Goal: Transaction & Acquisition: Purchase product/service

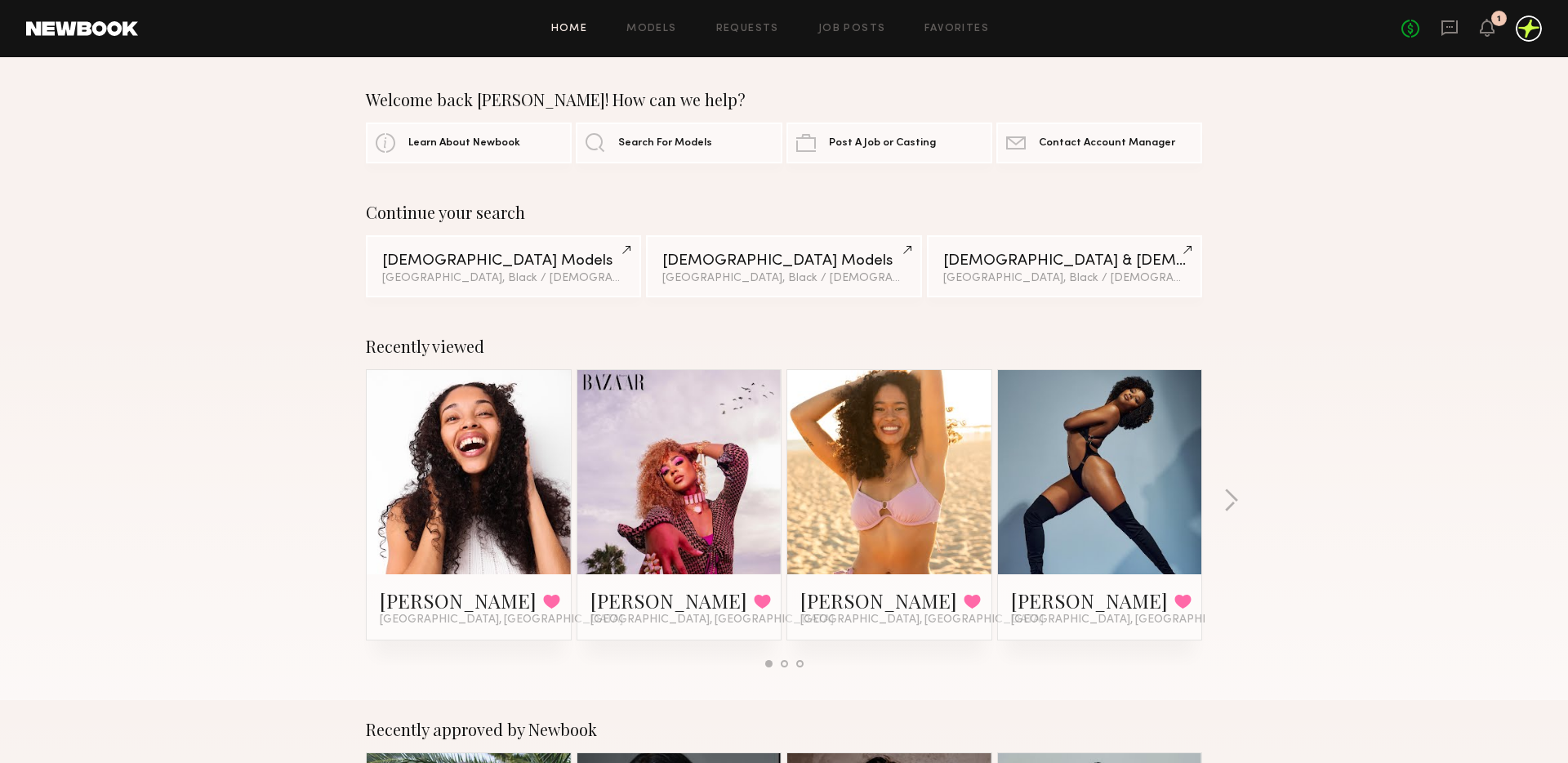
click at [1536, 29] on div at bounding box center [1528, 28] width 26 height 26
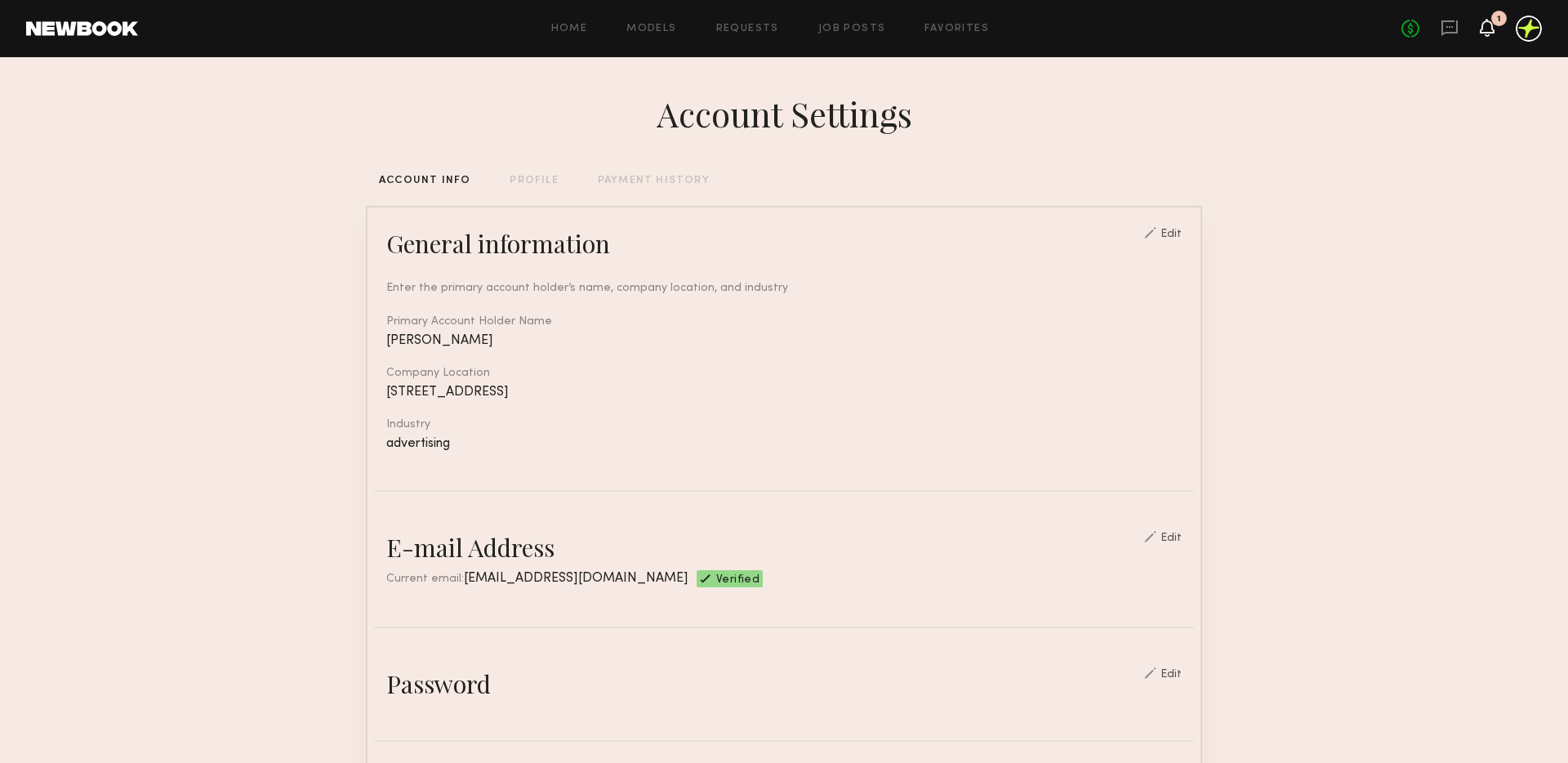
click at [1486, 29] on icon at bounding box center [1486, 27] width 13 height 12
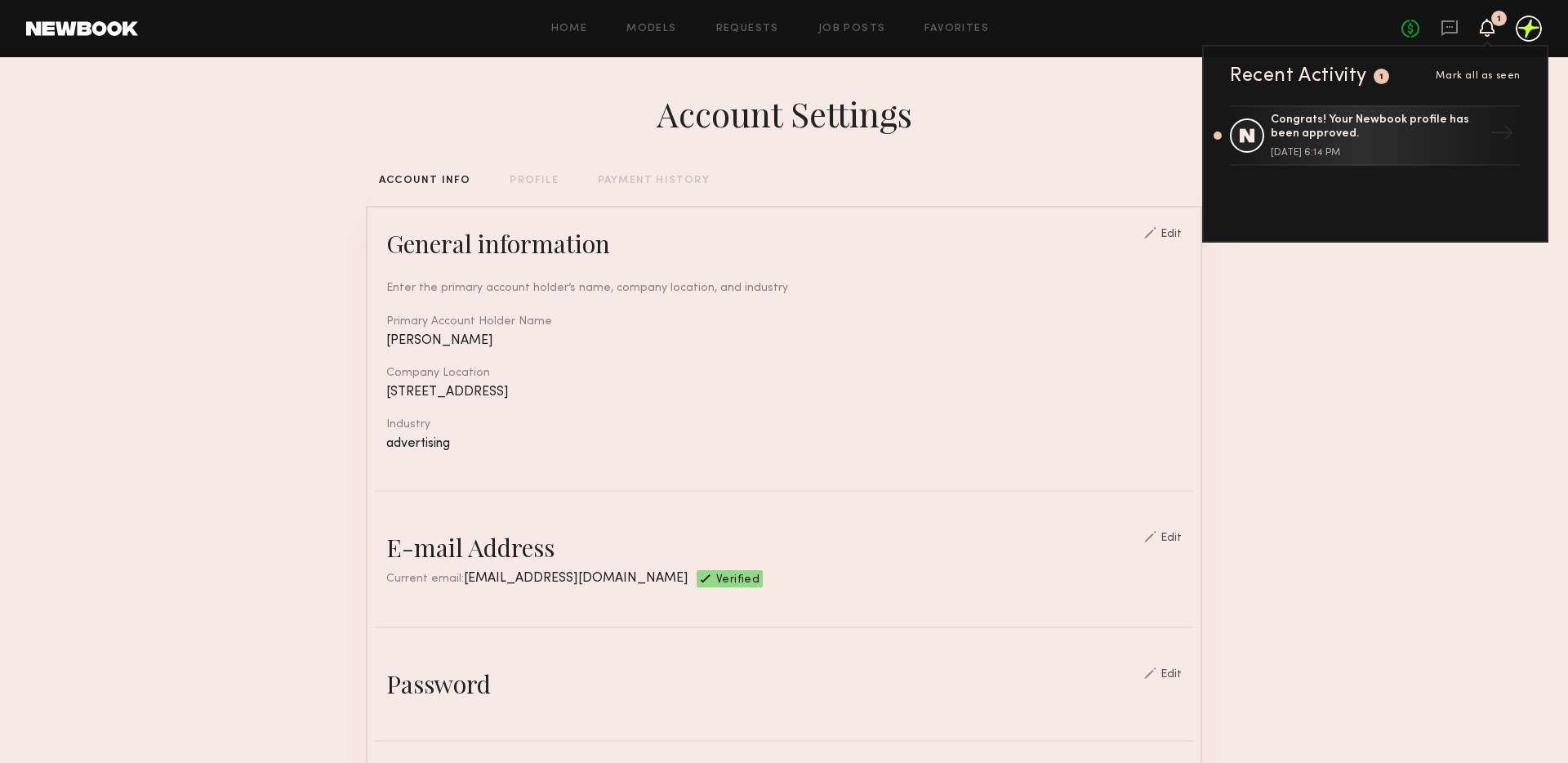
click at [1486, 29] on icon at bounding box center [1486, 27] width 13 height 12
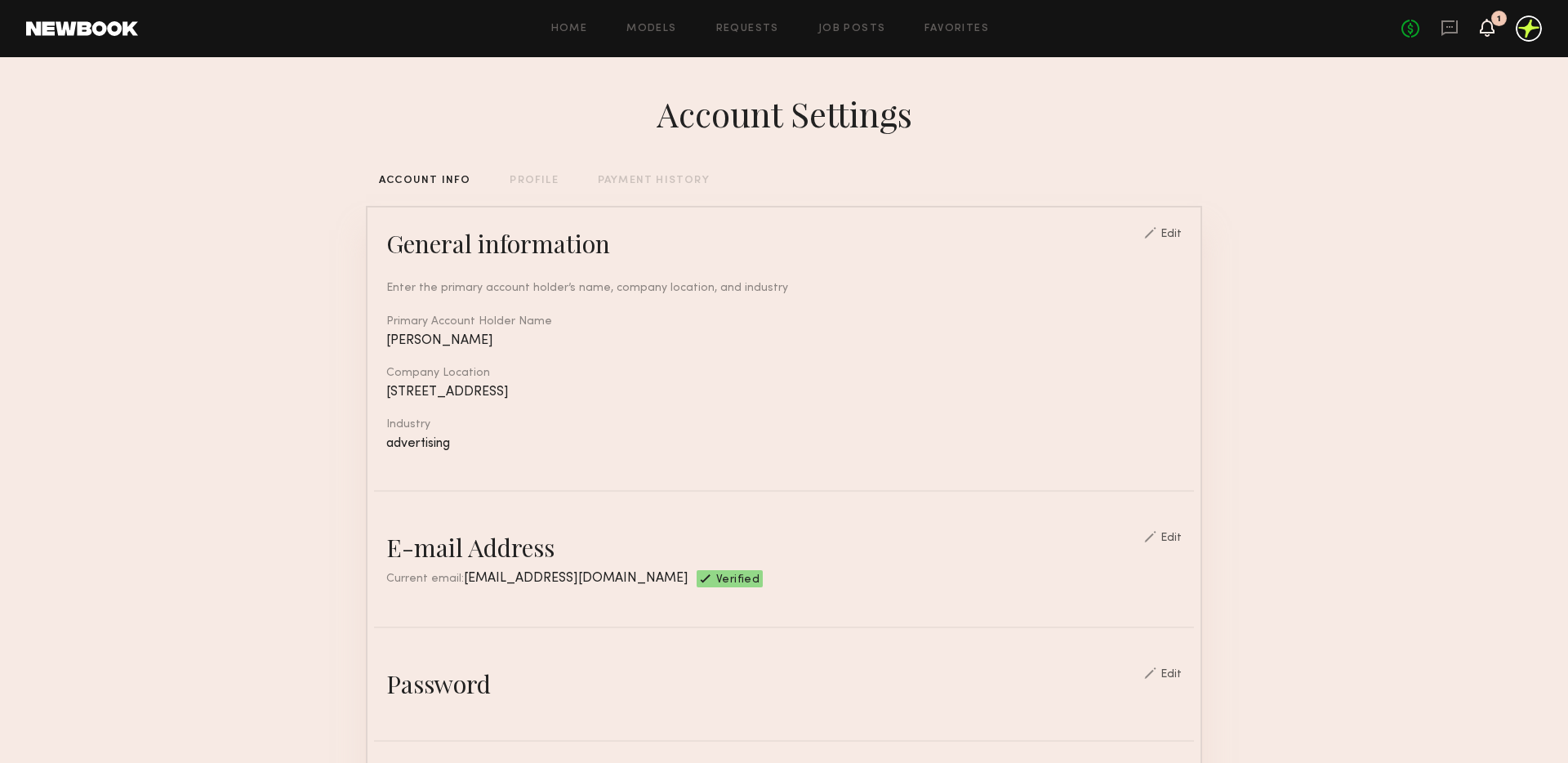
click at [1486, 29] on icon at bounding box center [1486, 27] width 13 height 12
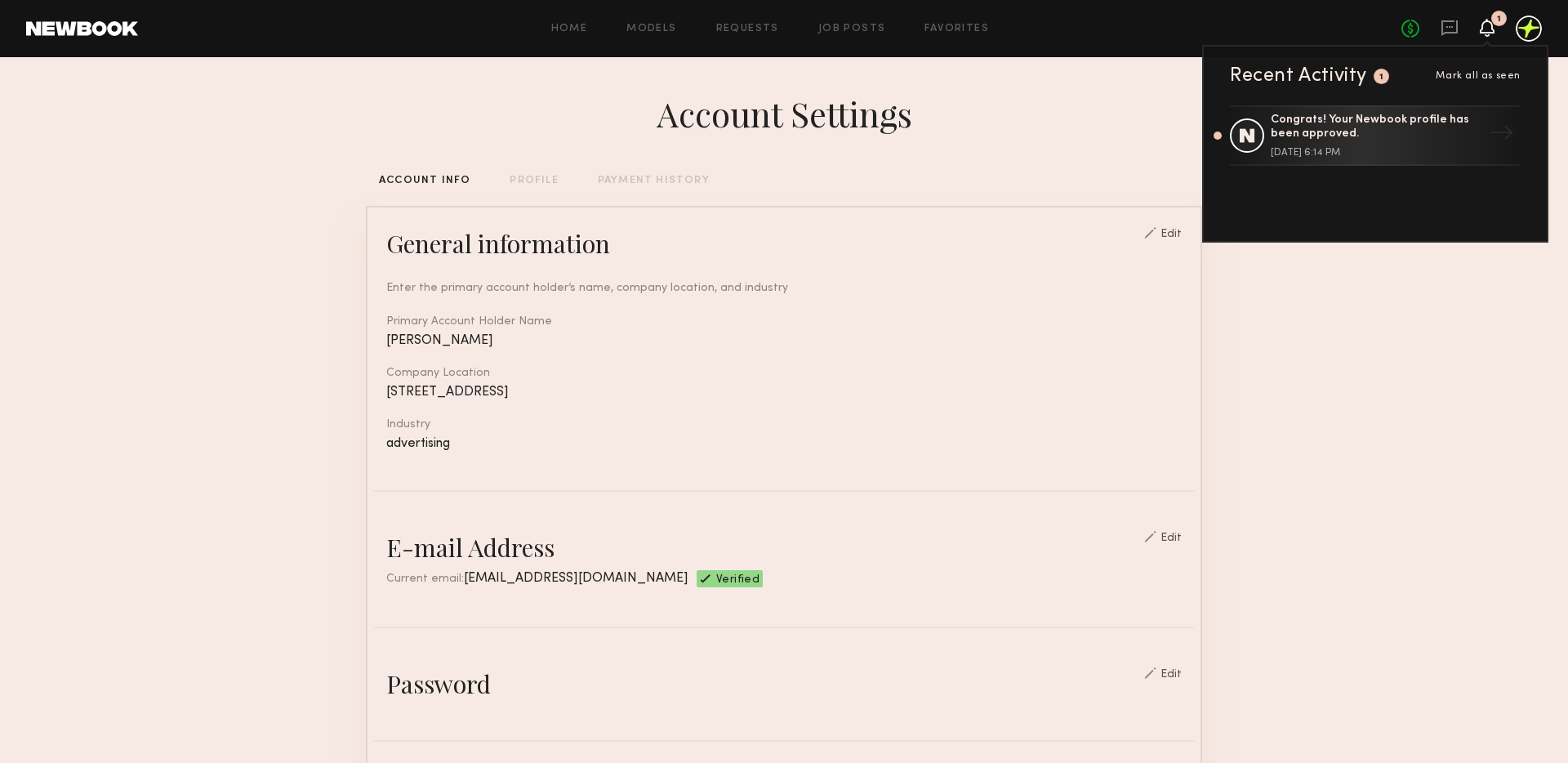
click at [1434, 169] on div "Congrats! Your Newbook profile has been approved. May 15, 2024 @ 6:14 PM →" at bounding box center [1375, 146] width 343 height 80
click at [1470, 115] on div "Congrats! Your Newbook profile has been approved." at bounding box center [1376, 127] width 212 height 28
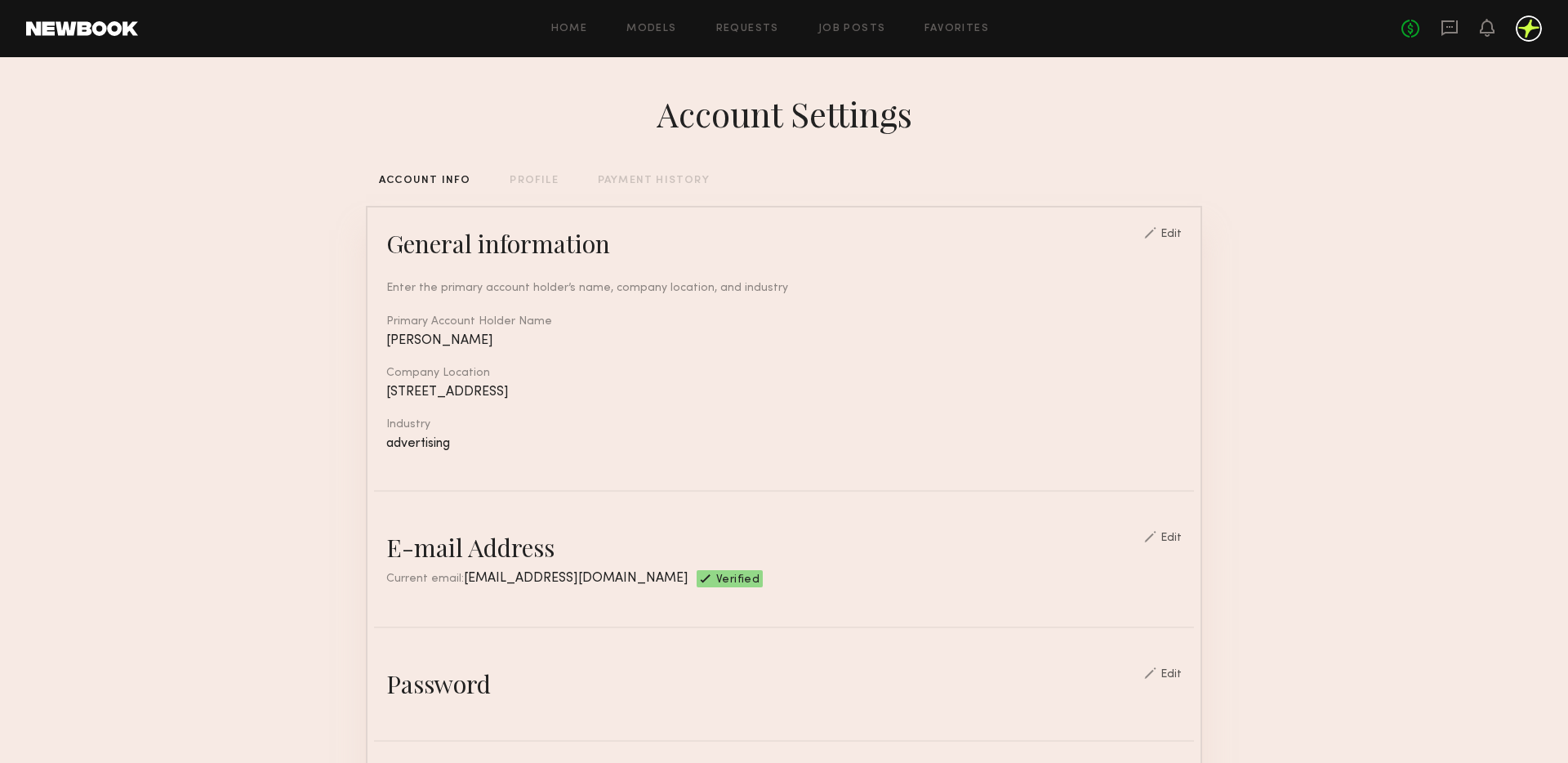
click at [1529, 28] on div at bounding box center [1528, 28] width 26 height 26
click at [971, 24] on link "Favorites" at bounding box center [956, 29] width 65 height 11
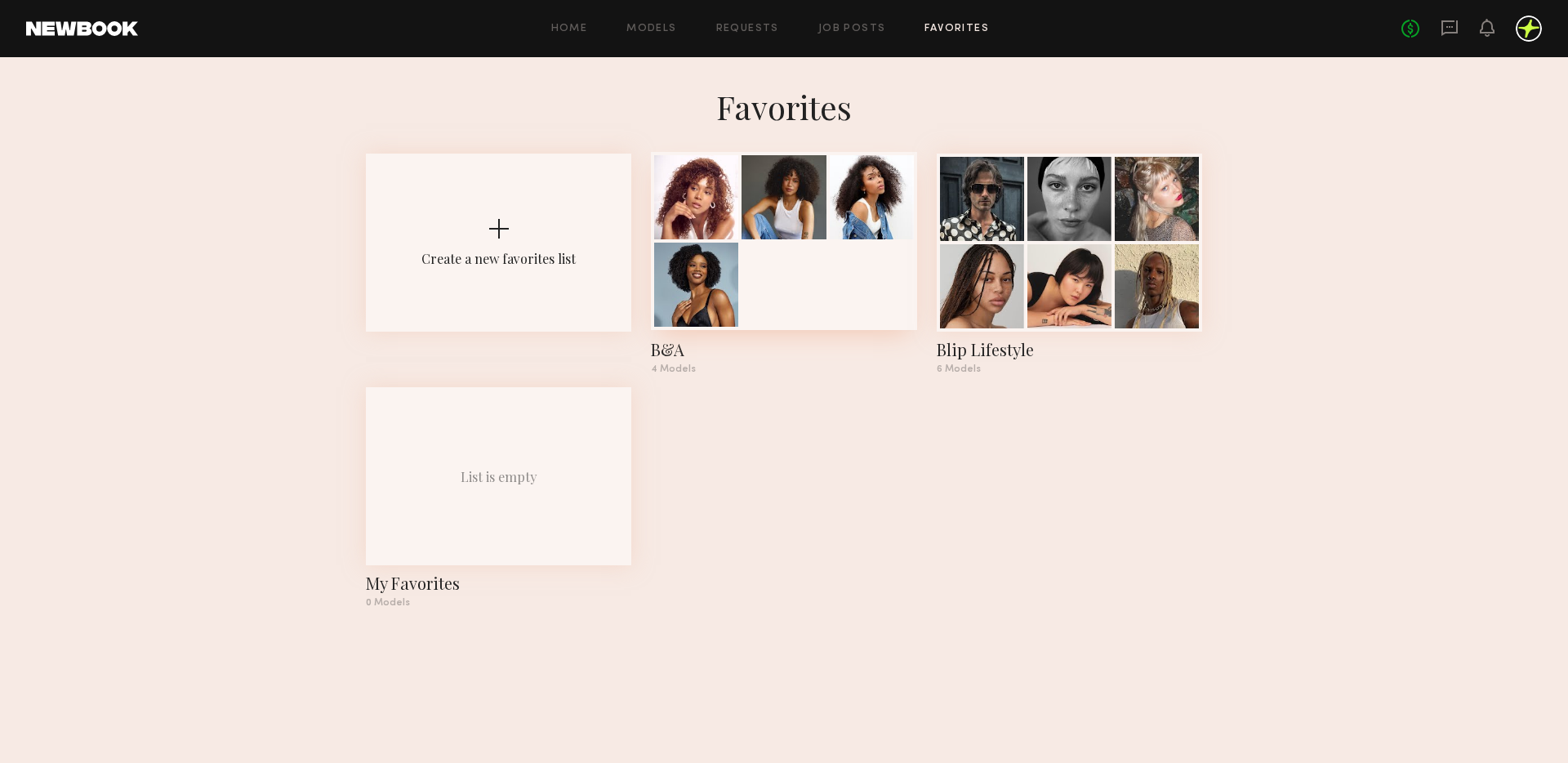
click at [773, 283] on div at bounding box center [783, 240] width 265 height 178
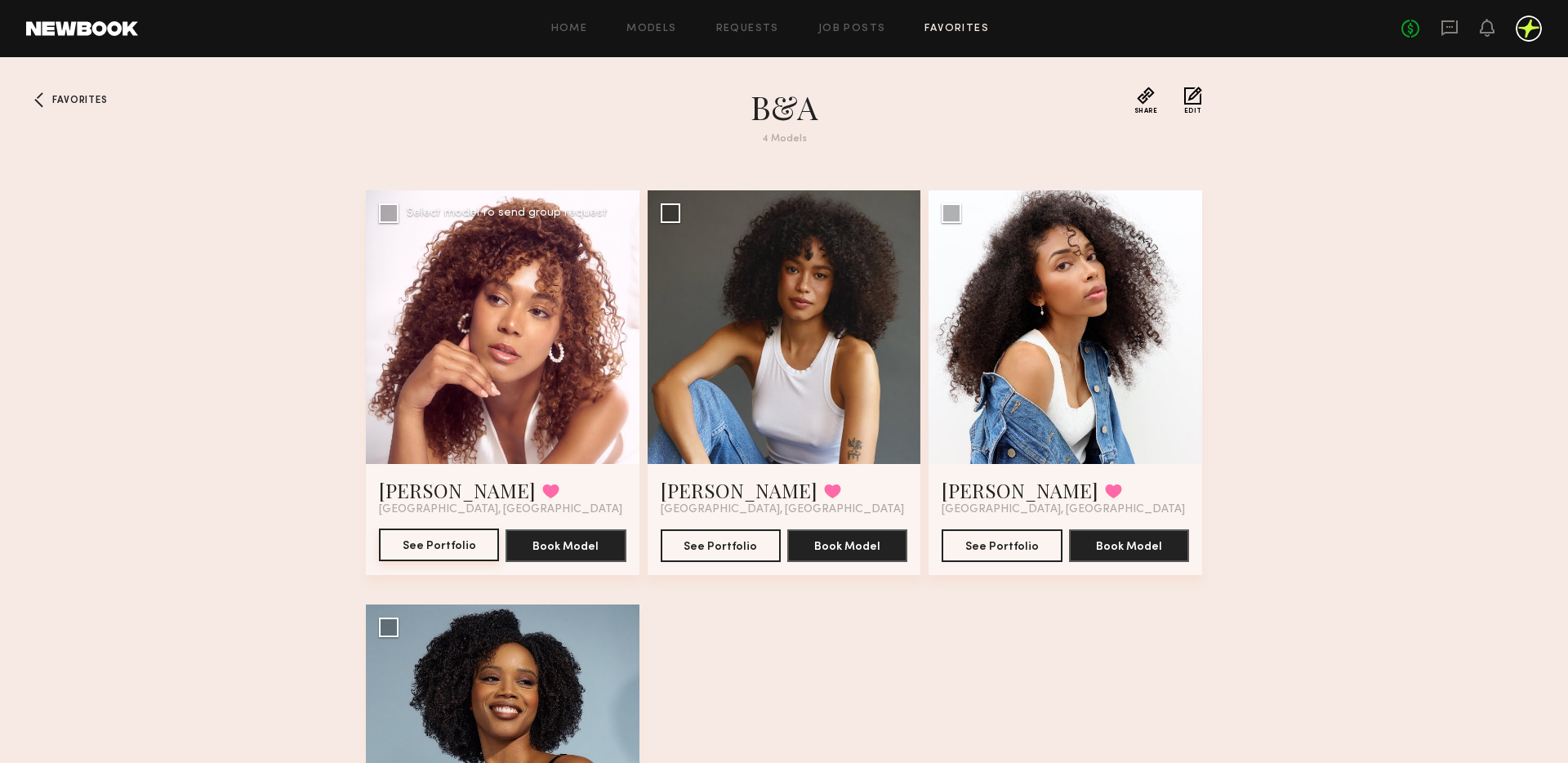
click at [452, 550] on button "See Portfolio" at bounding box center [438, 545] width 120 height 33
drag, startPoint x: 941, startPoint y: 488, endPoint x: 1324, endPoint y: 159, distance: 504.9
click at [1323, 159] on div "Favorites B&A 4 Models Share Copy Shareable Link Edit Mandysa B. Favorited Los …" at bounding box center [784, 565] width 1568 height 957
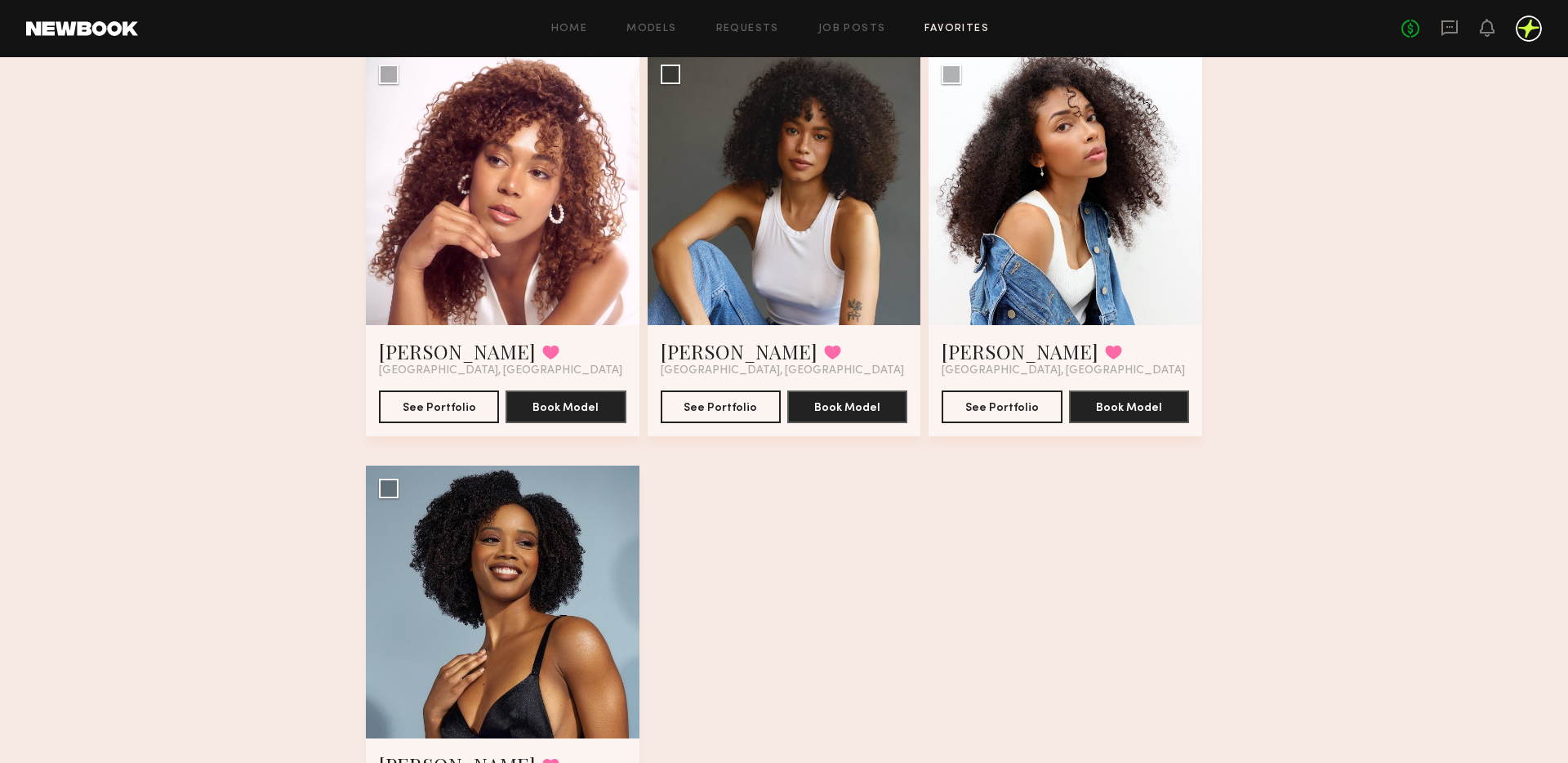
scroll to position [281, 0]
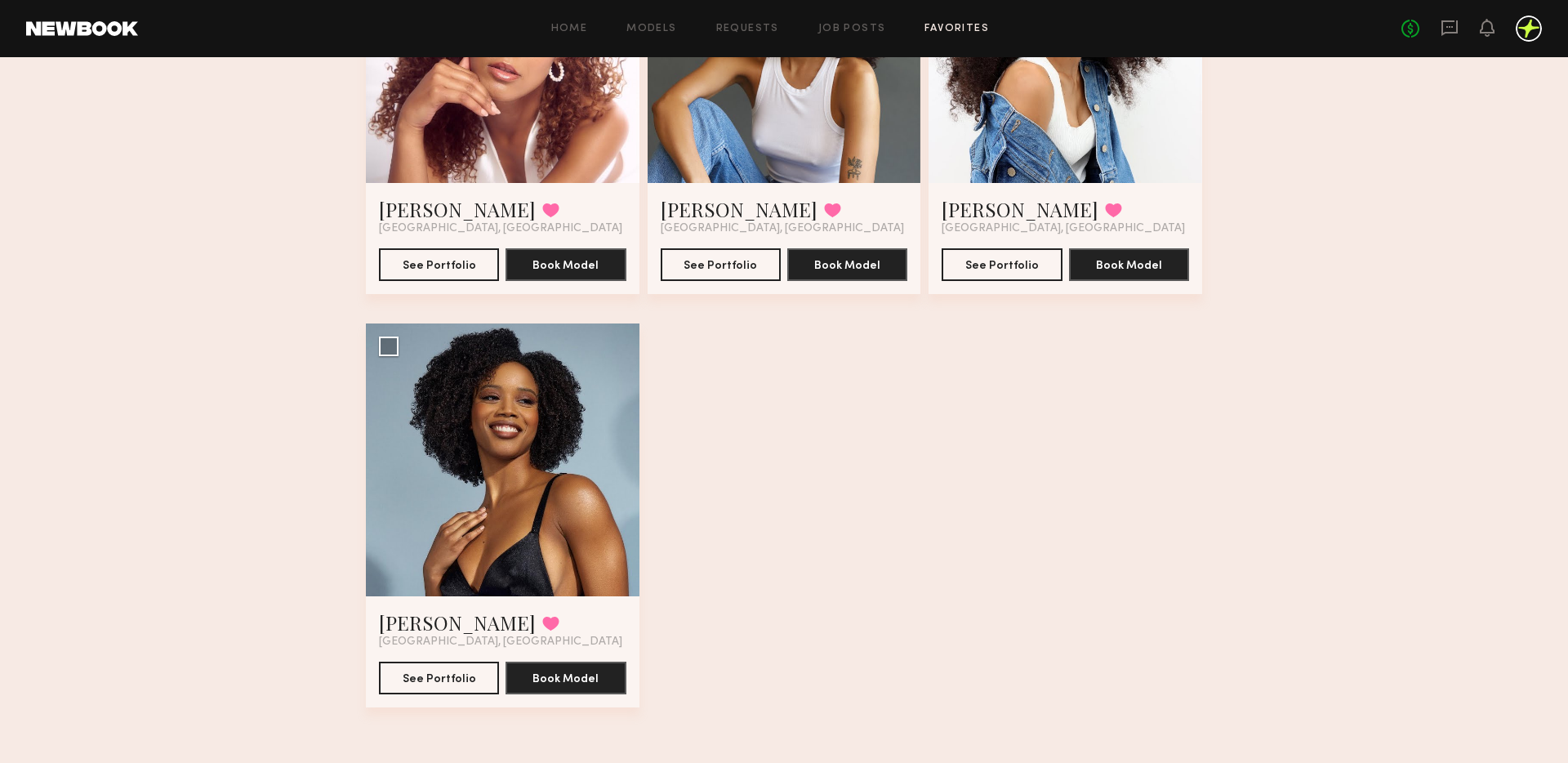
click at [1050, 345] on div "Mandysa B. Favorited Los Angeles, CA See Portfolio Book Model Select model to s…" at bounding box center [783, 323] width 836 height 828
click at [492, 508] on div at bounding box center [502, 460] width 273 height 273
click at [560, 452] on div at bounding box center [502, 460] width 273 height 273
click at [581, 437] on div at bounding box center [502, 460] width 273 height 273
click at [470, 667] on button "See Portfolio" at bounding box center [438, 677] width 120 height 33
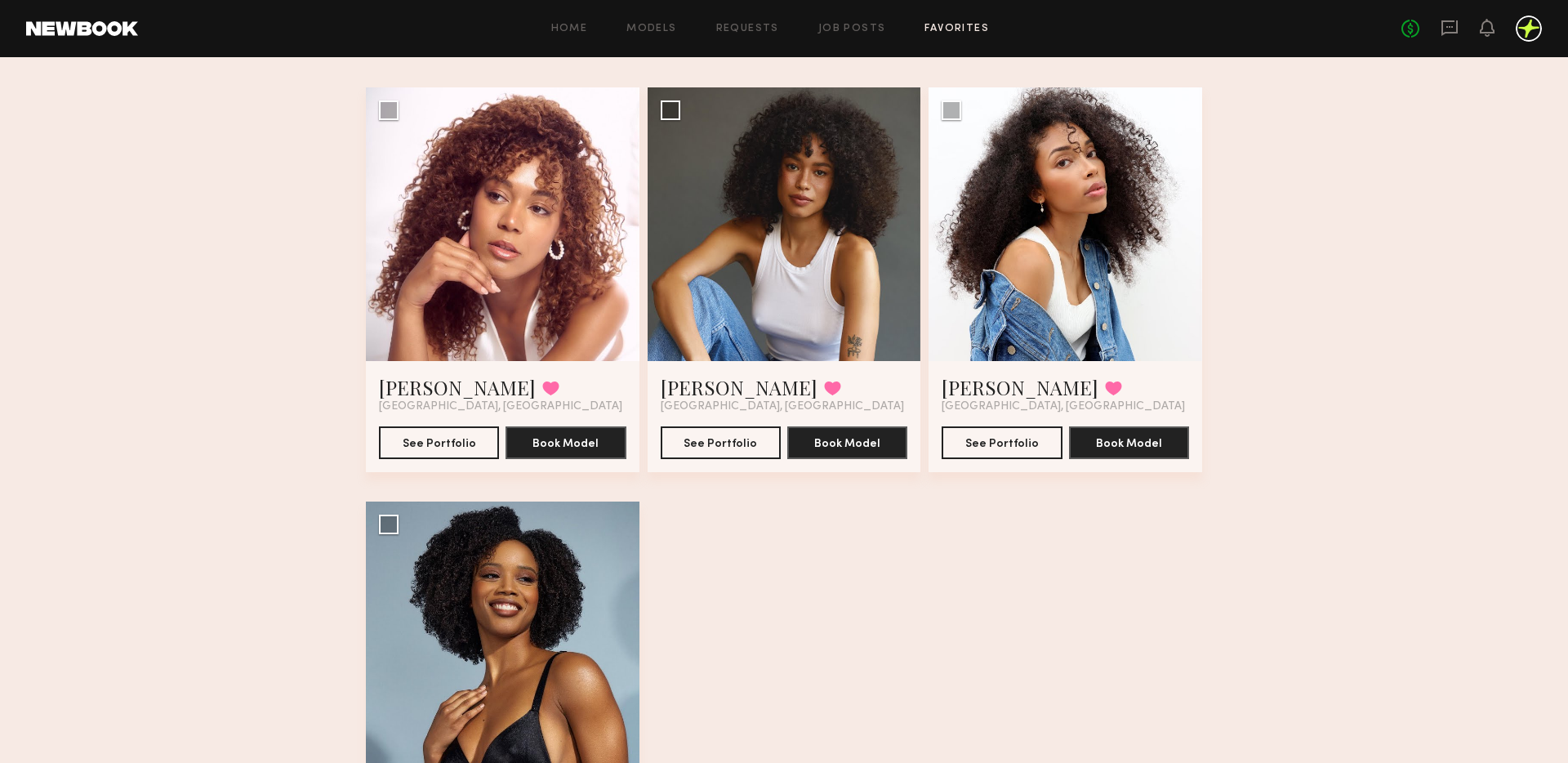
scroll to position [101, 0]
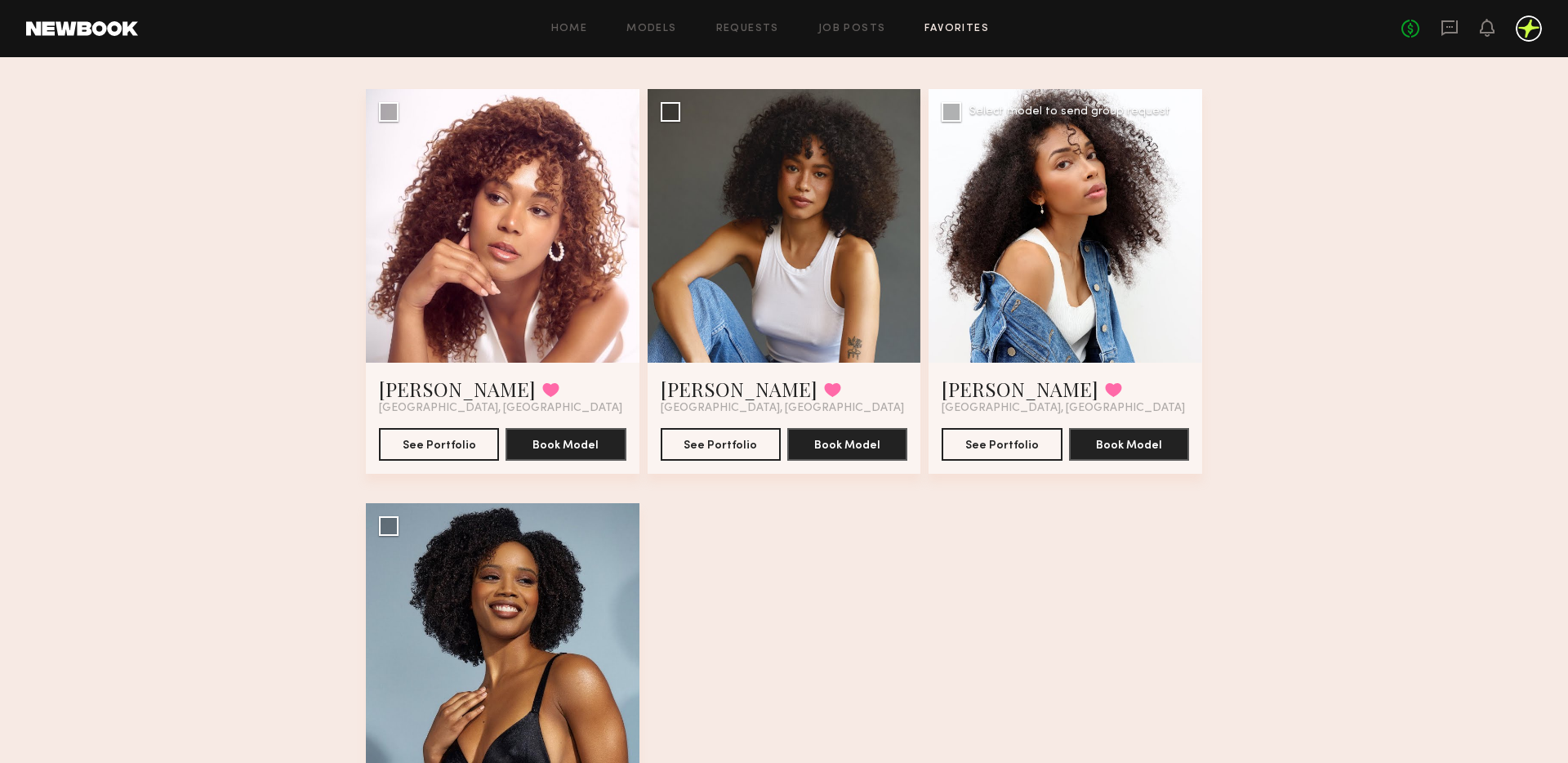
click at [1134, 230] on div at bounding box center [1065, 225] width 273 height 273
click at [1087, 223] on div at bounding box center [1065, 225] width 273 height 273
click at [1002, 437] on button "See Portfolio" at bounding box center [1000, 443] width 120 height 33
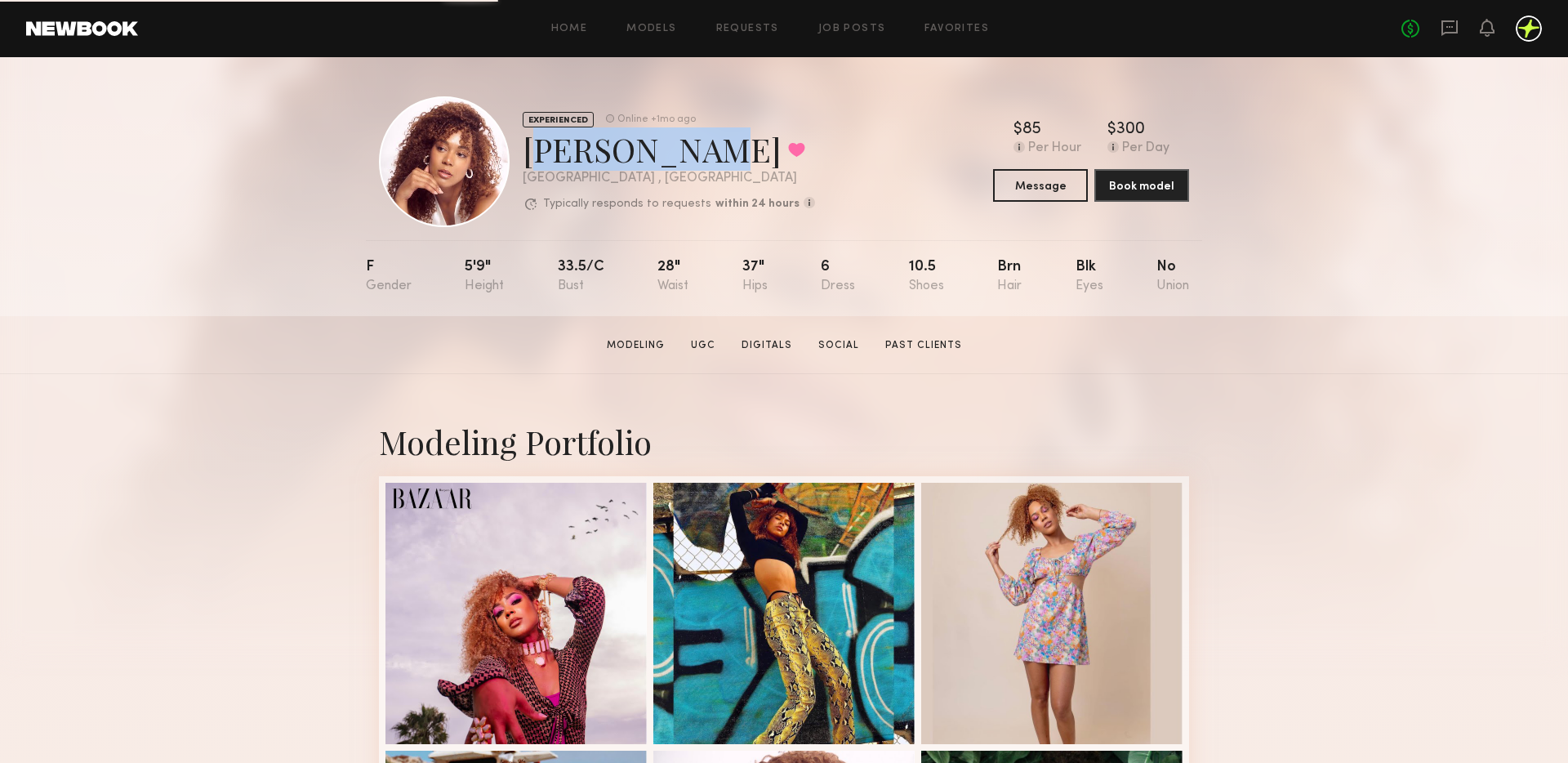
drag, startPoint x: 526, startPoint y: 147, endPoint x: 686, endPoint y: 149, distance: 160.0
click at [686, 149] on div "Mandysa B. Favorited" at bounding box center [669, 149] width 293 height 43
copy div "Mandysa B."
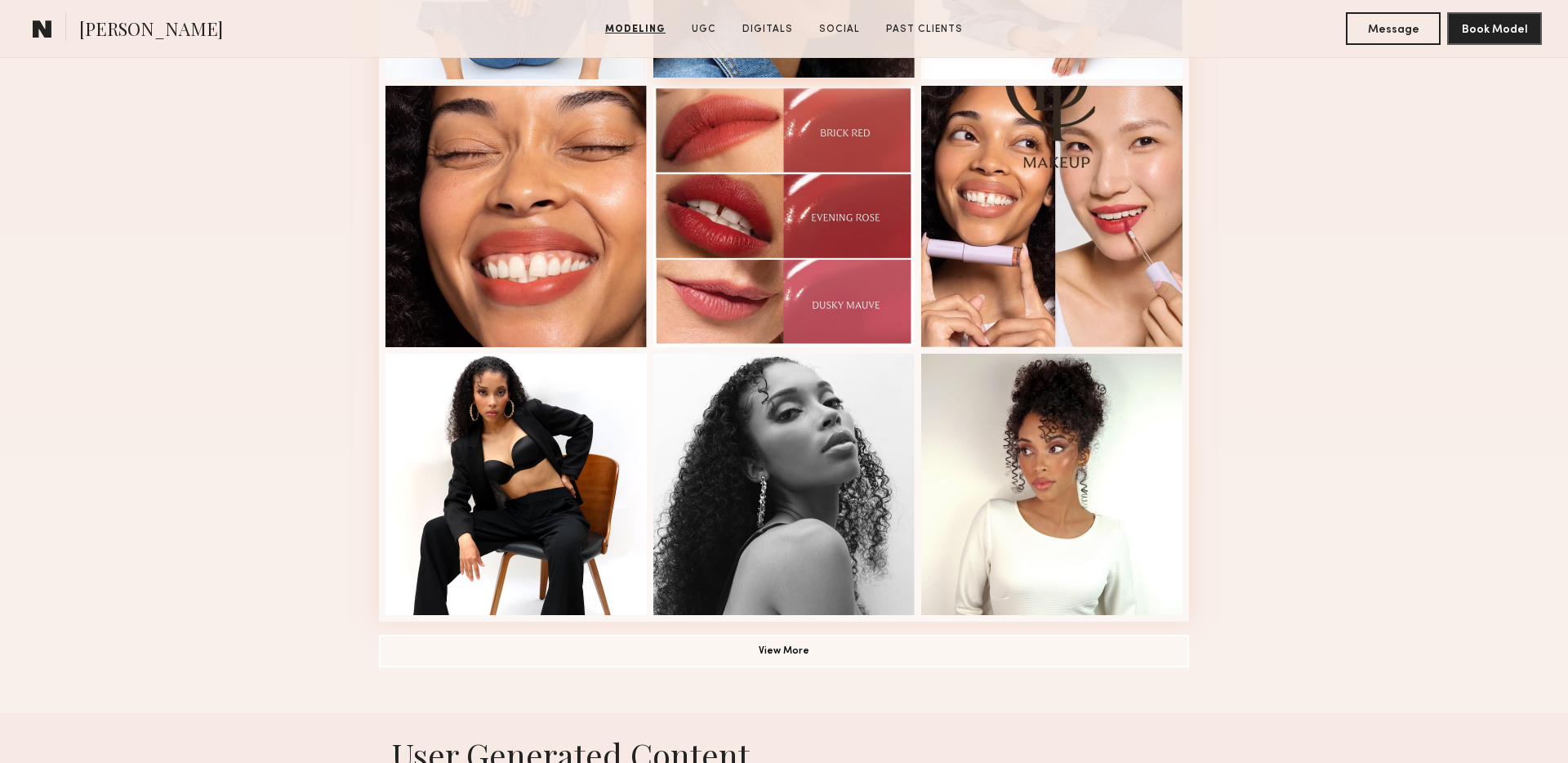
scroll to position [995, 0]
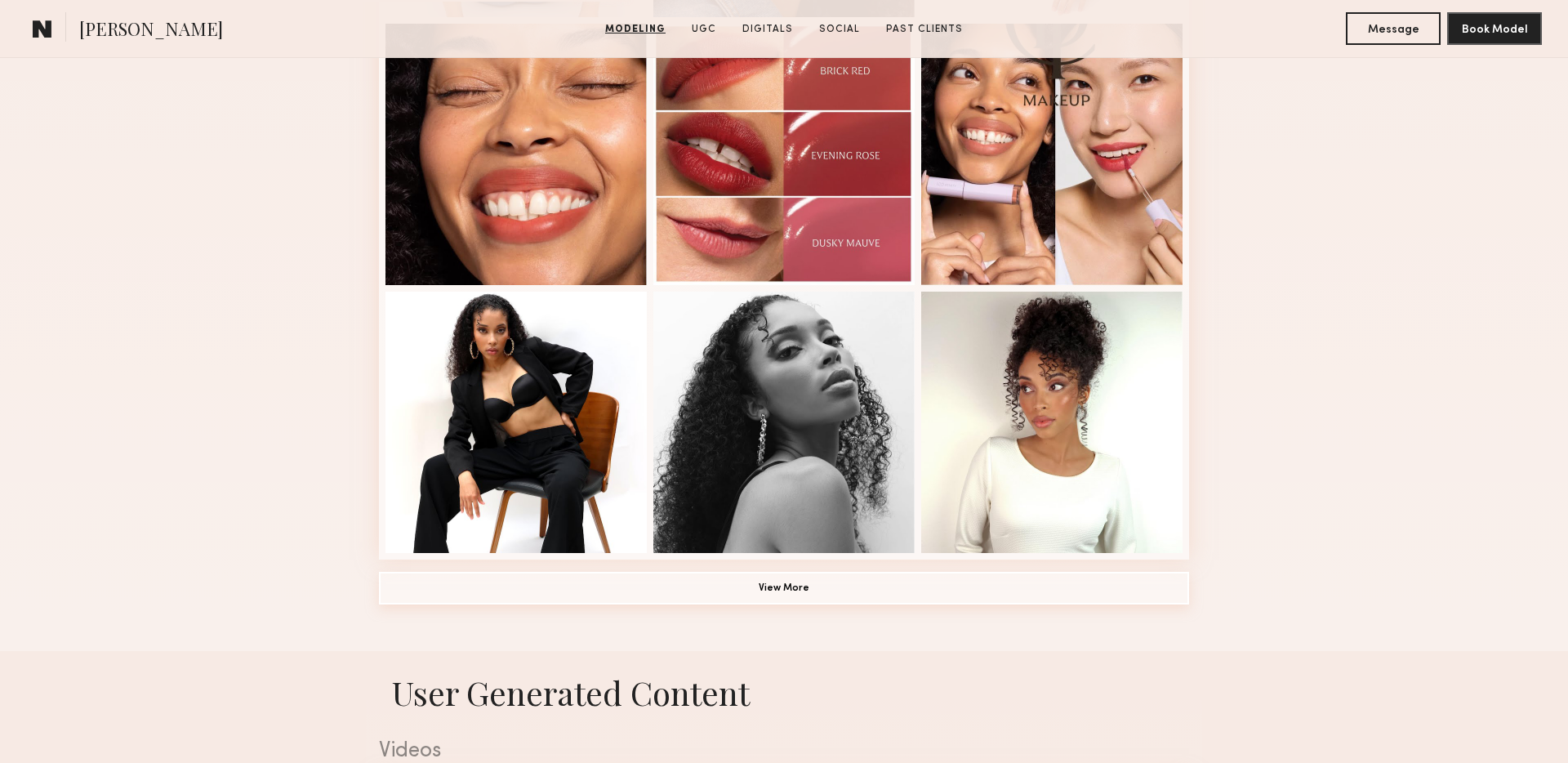
click at [678, 602] on button "View More" at bounding box center [783, 587] width 810 height 33
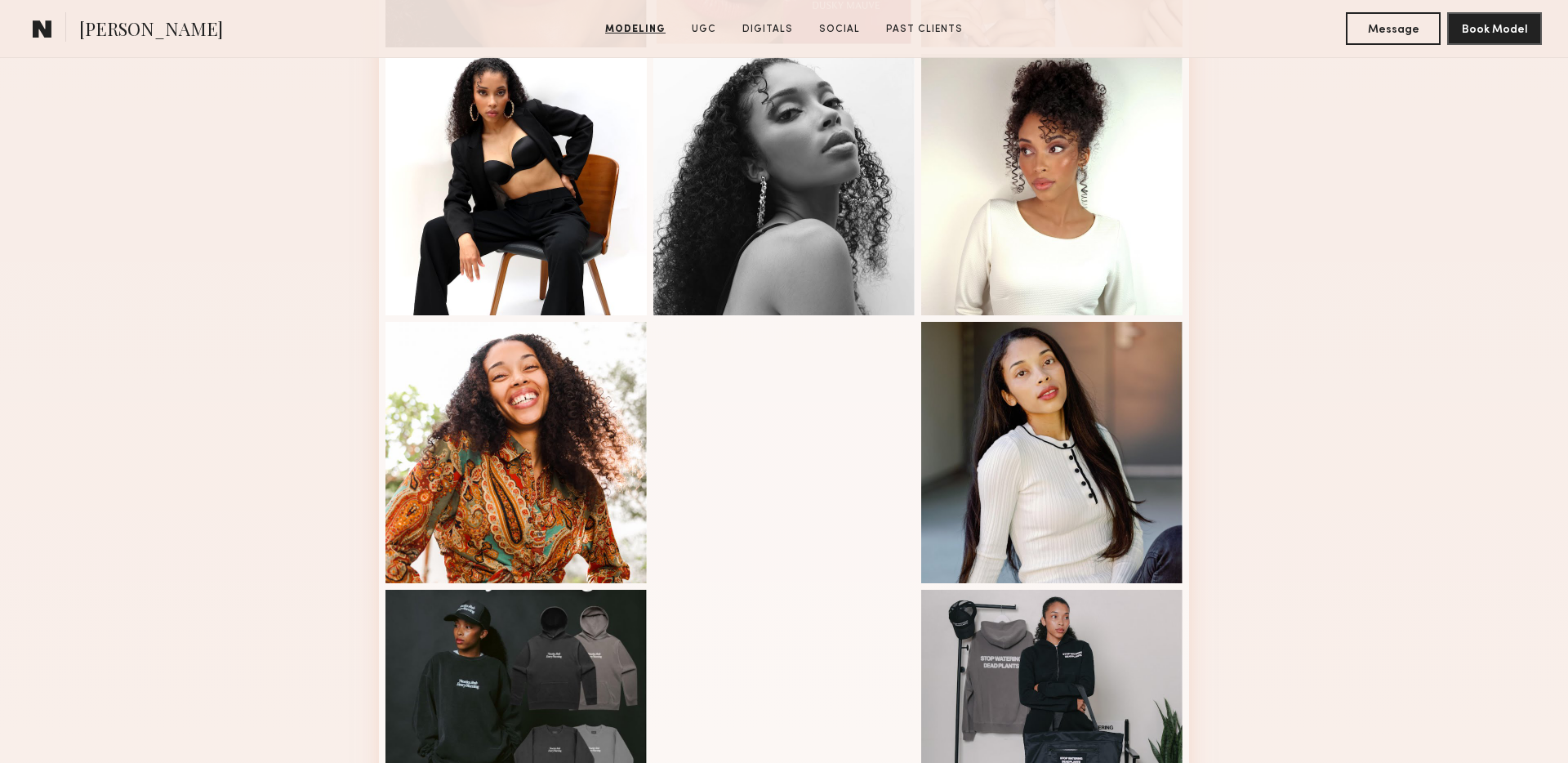
scroll to position [530, 0]
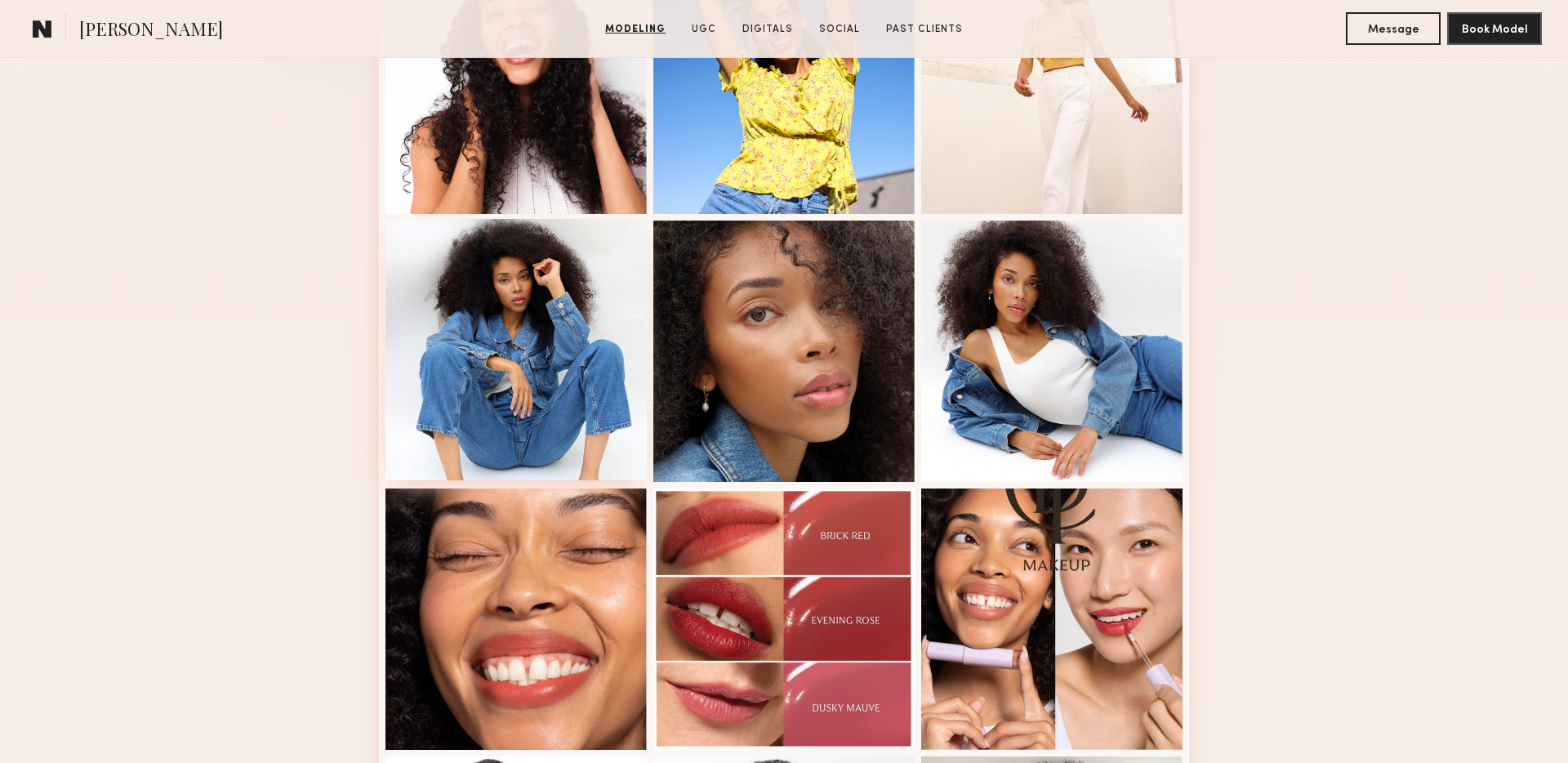
click at [631, 383] on div at bounding box center [516, 350] width 262 height 262
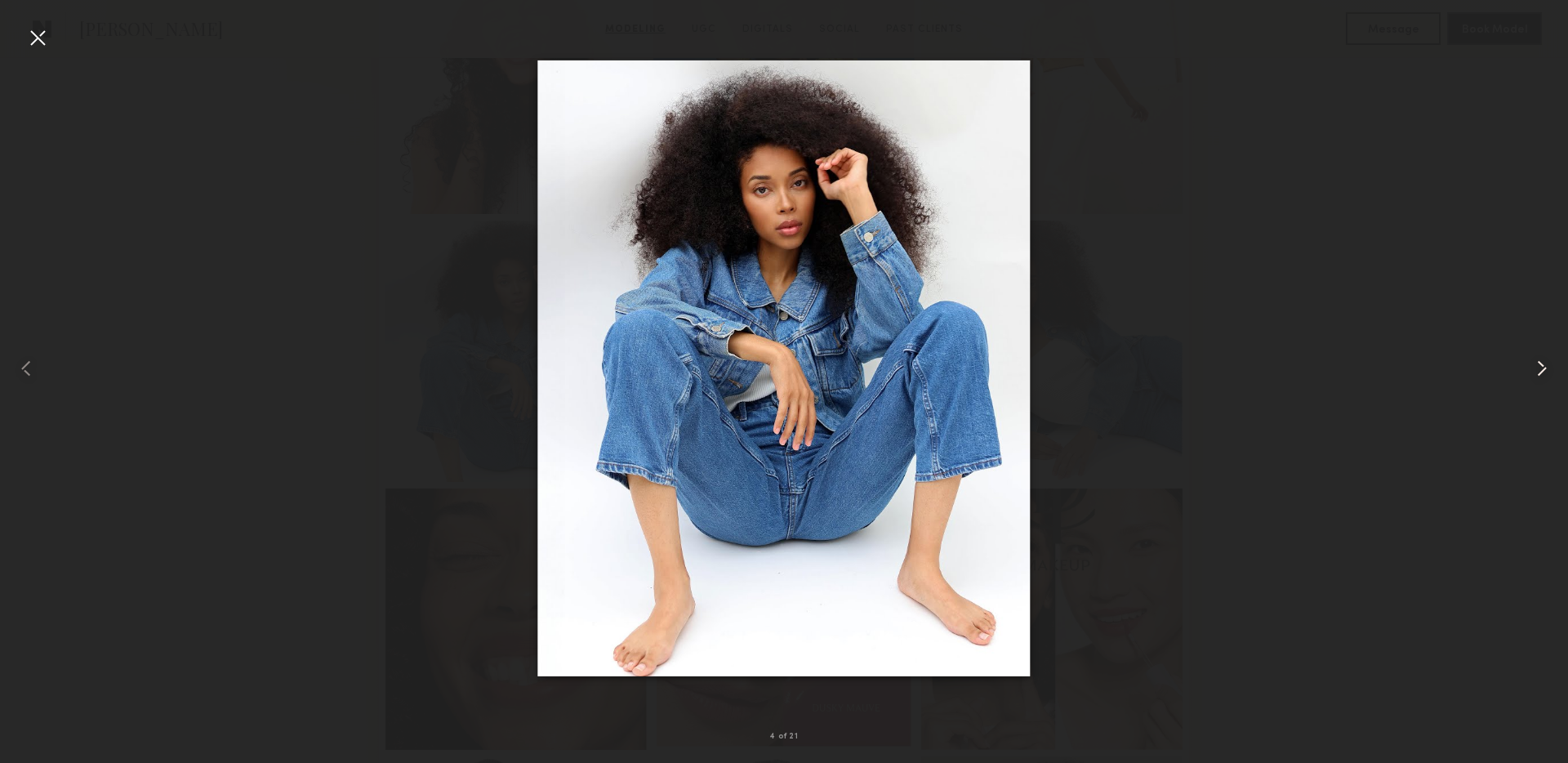
click at [1535, 376] on common-icon at bounding box center [1541, 367] width 26 height 26
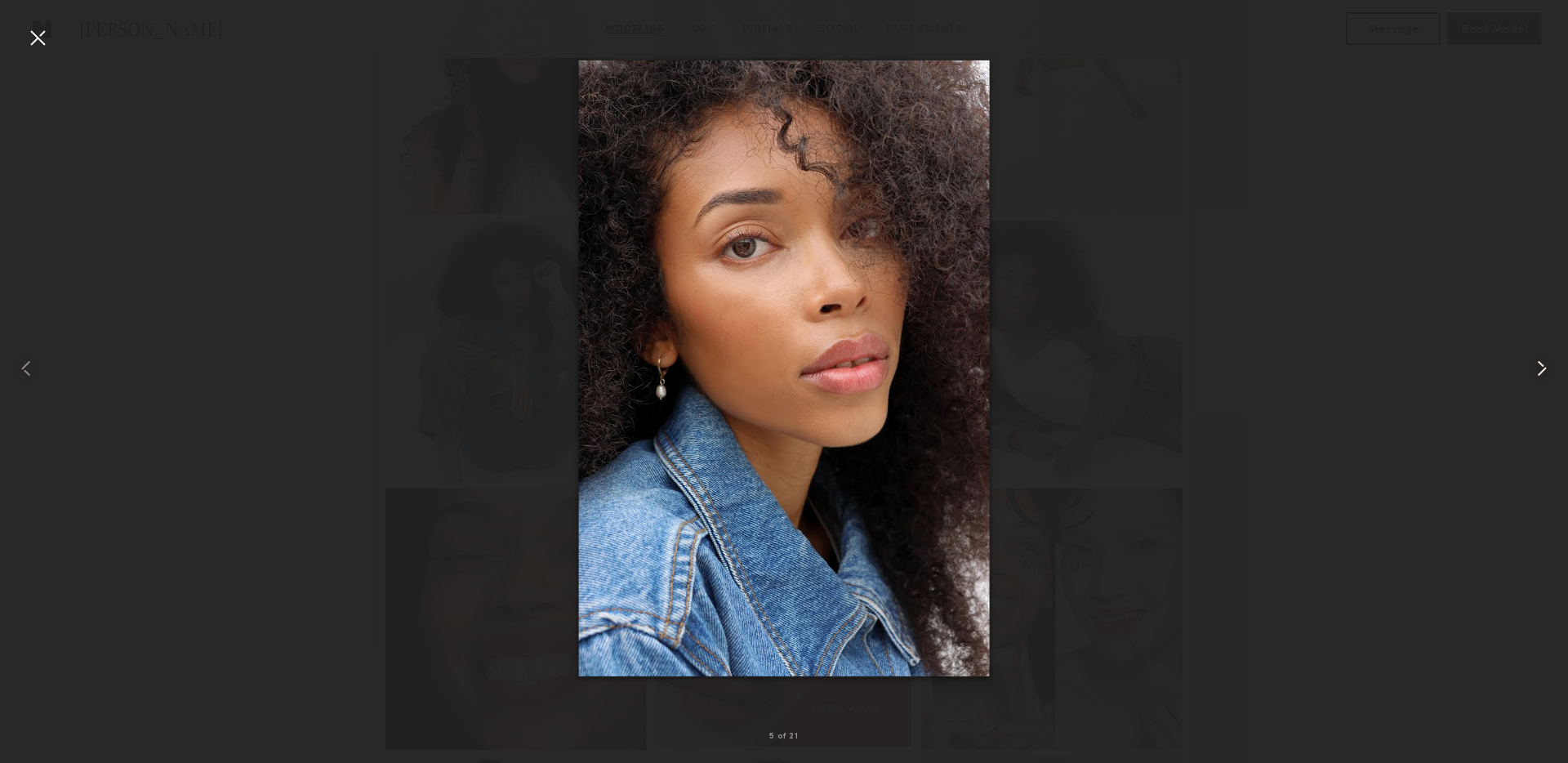
click at [1535, 376] on common-icon at bounding box center [1541, 367] width 26 height 26
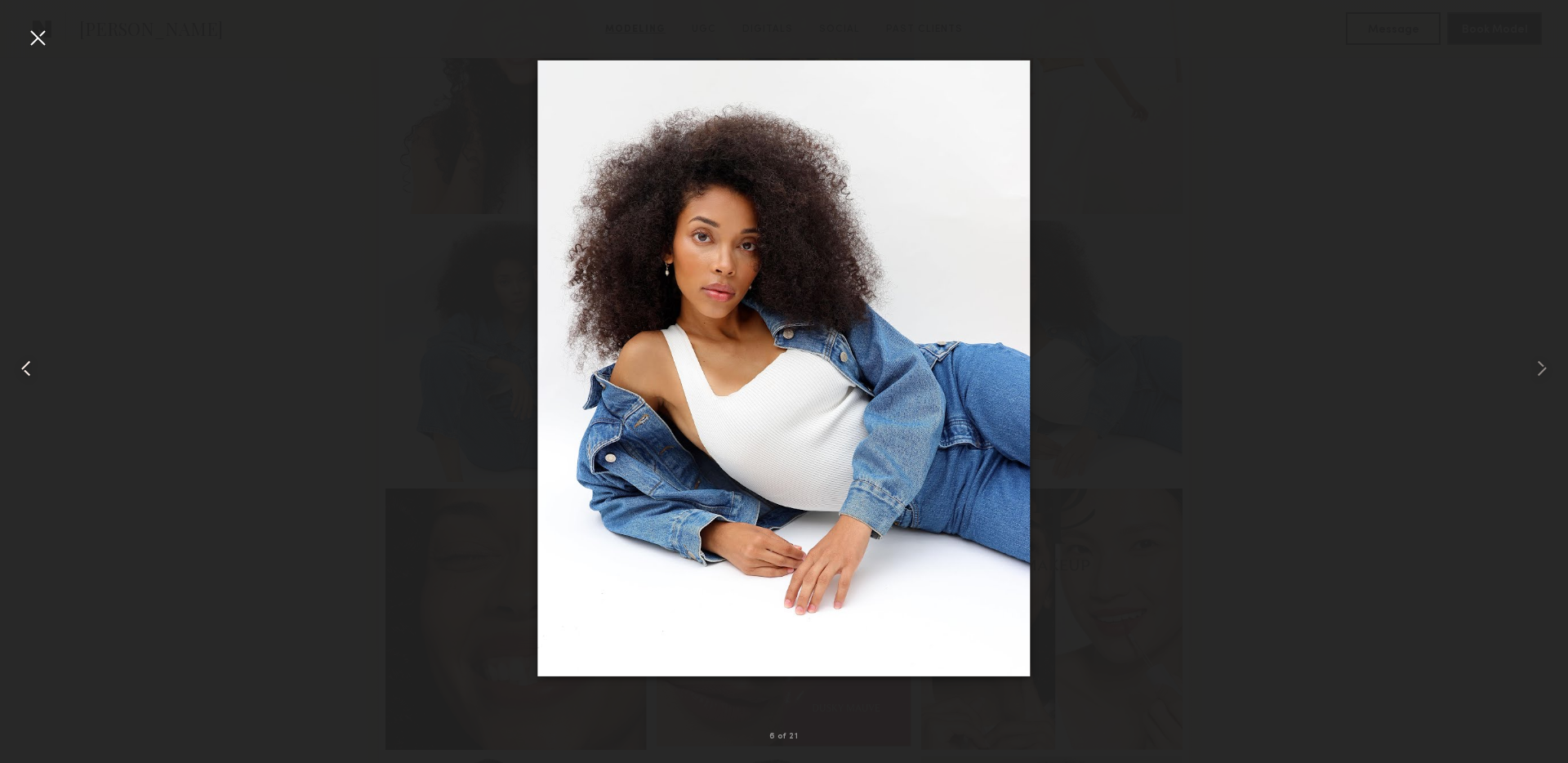
click at [30, 374] on common-icon at bounding box center [26, 367] width 26 height 26
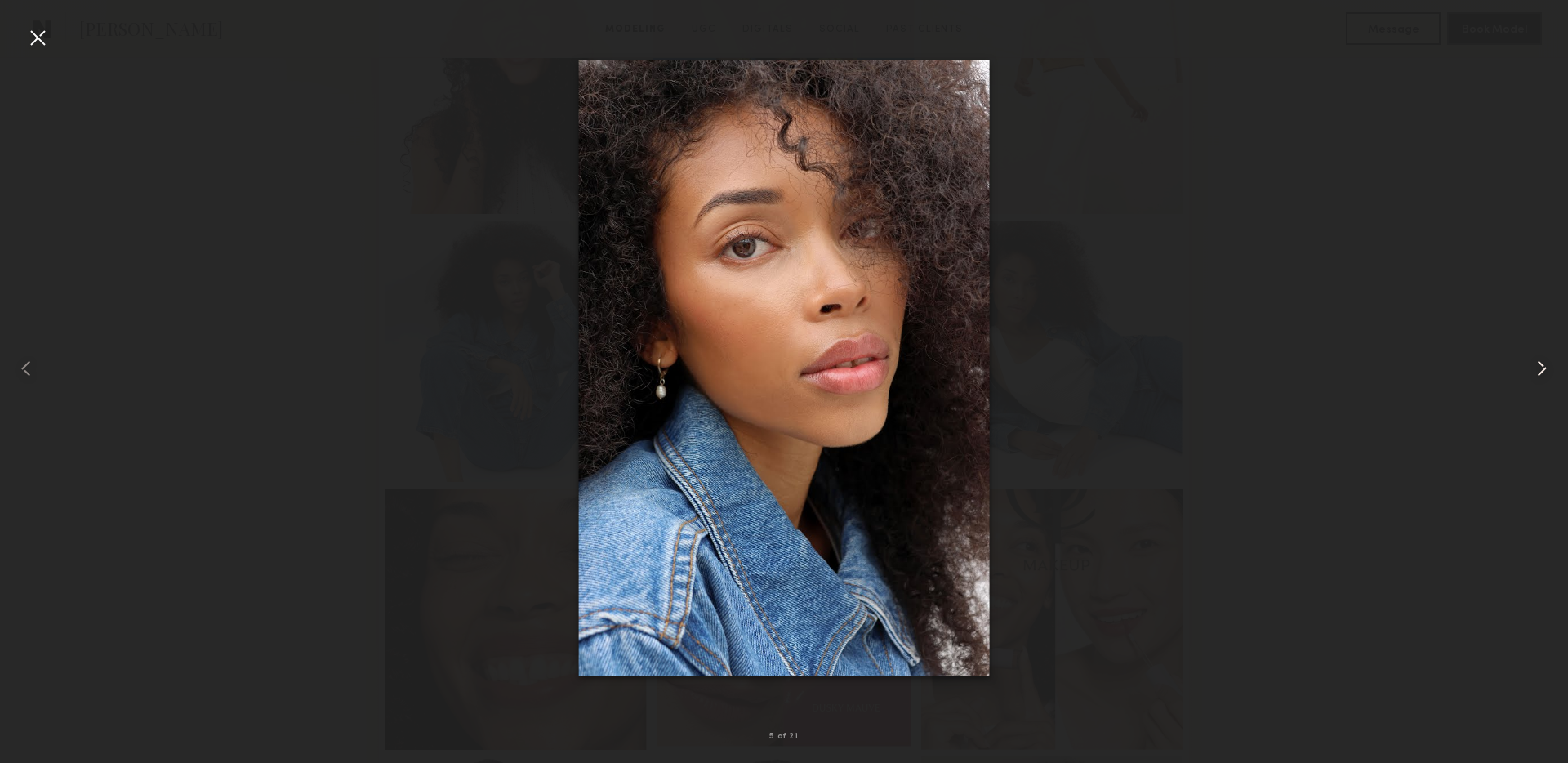
click at [1541, 380] on common-icon at bounding box center [1541, 367] width 26 height 26
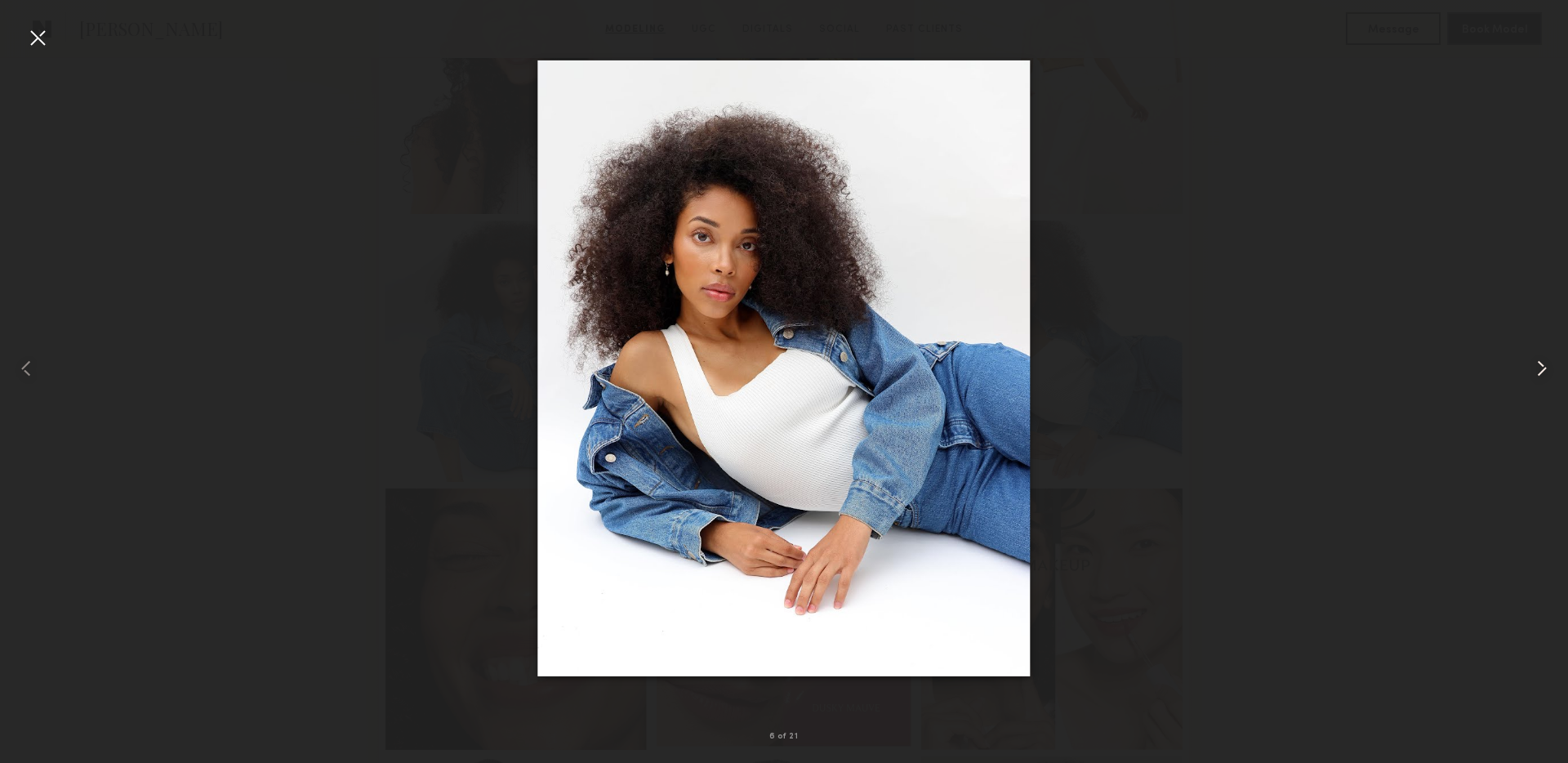
click at [1541, 380] on common-icon at bounding box center [1541, 367] width 26 height 26
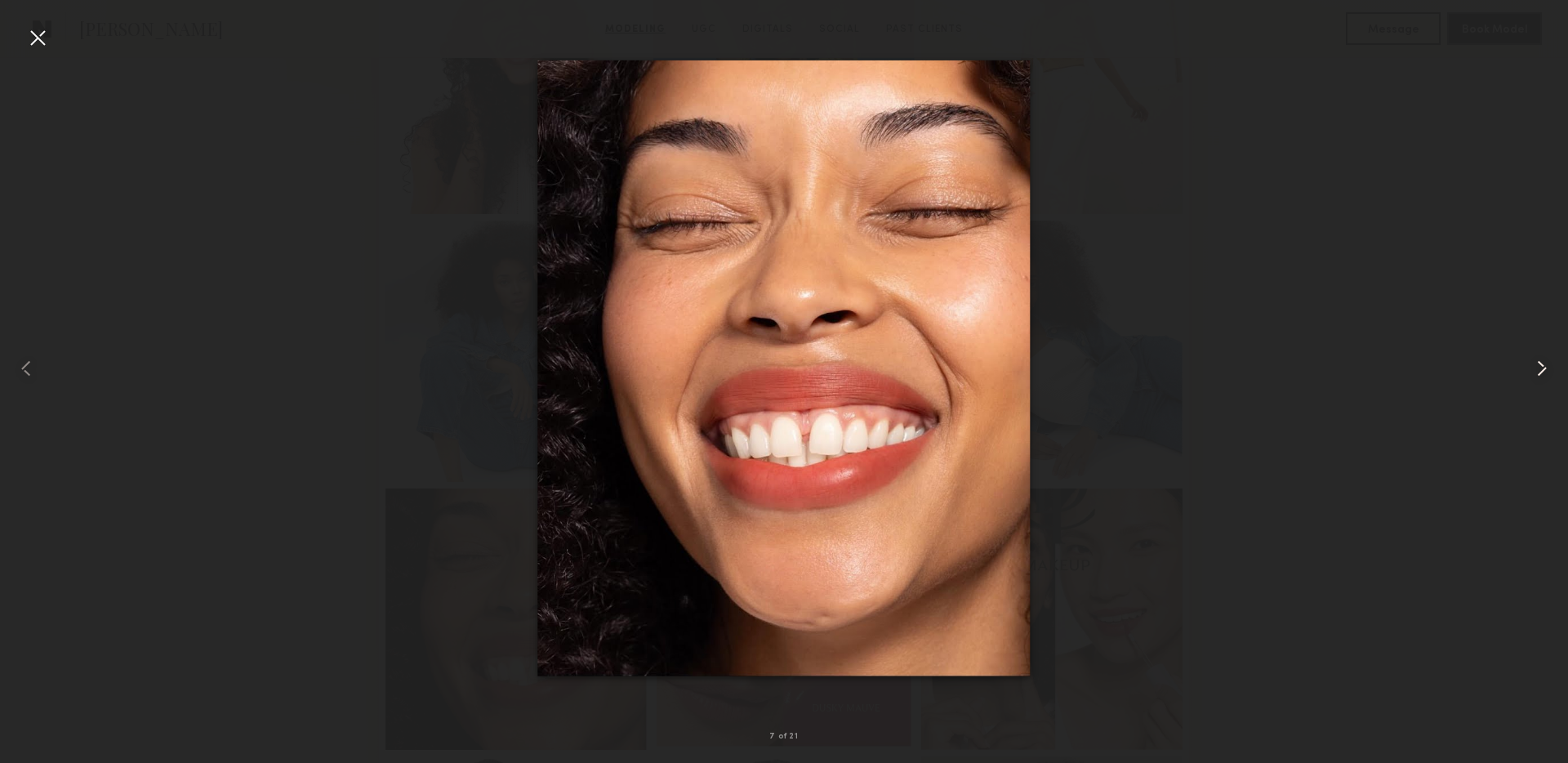
click at [1541, 380] on common-icon at bounding box center [1541, 367] width 26 height 26
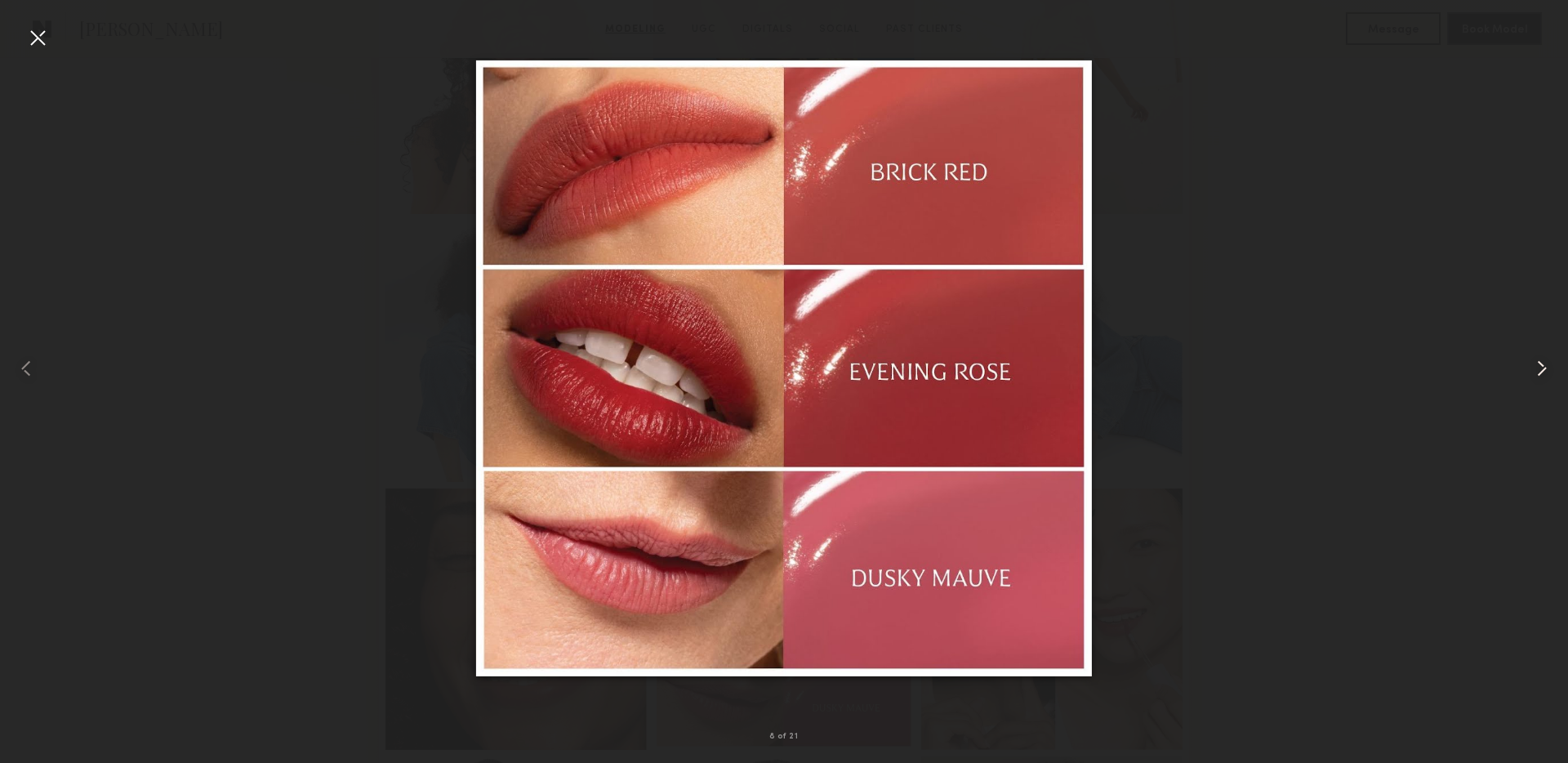
click at [1541, 380] on common-icon at bounding box center [1541, 367] width 26 height 26
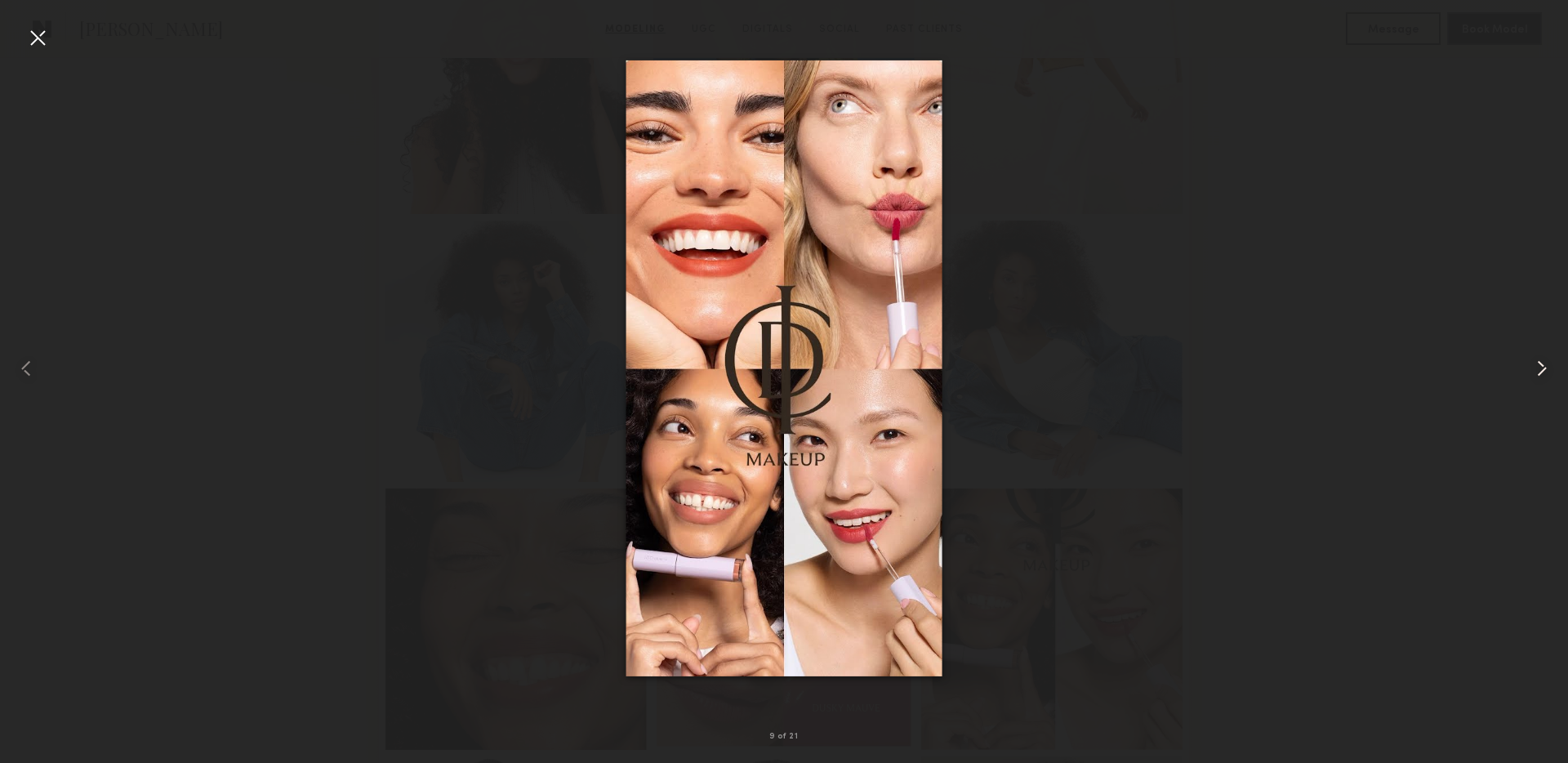
click at [1541, 380] on common-icon at bounding box center [1541, 367] width 26 height 26
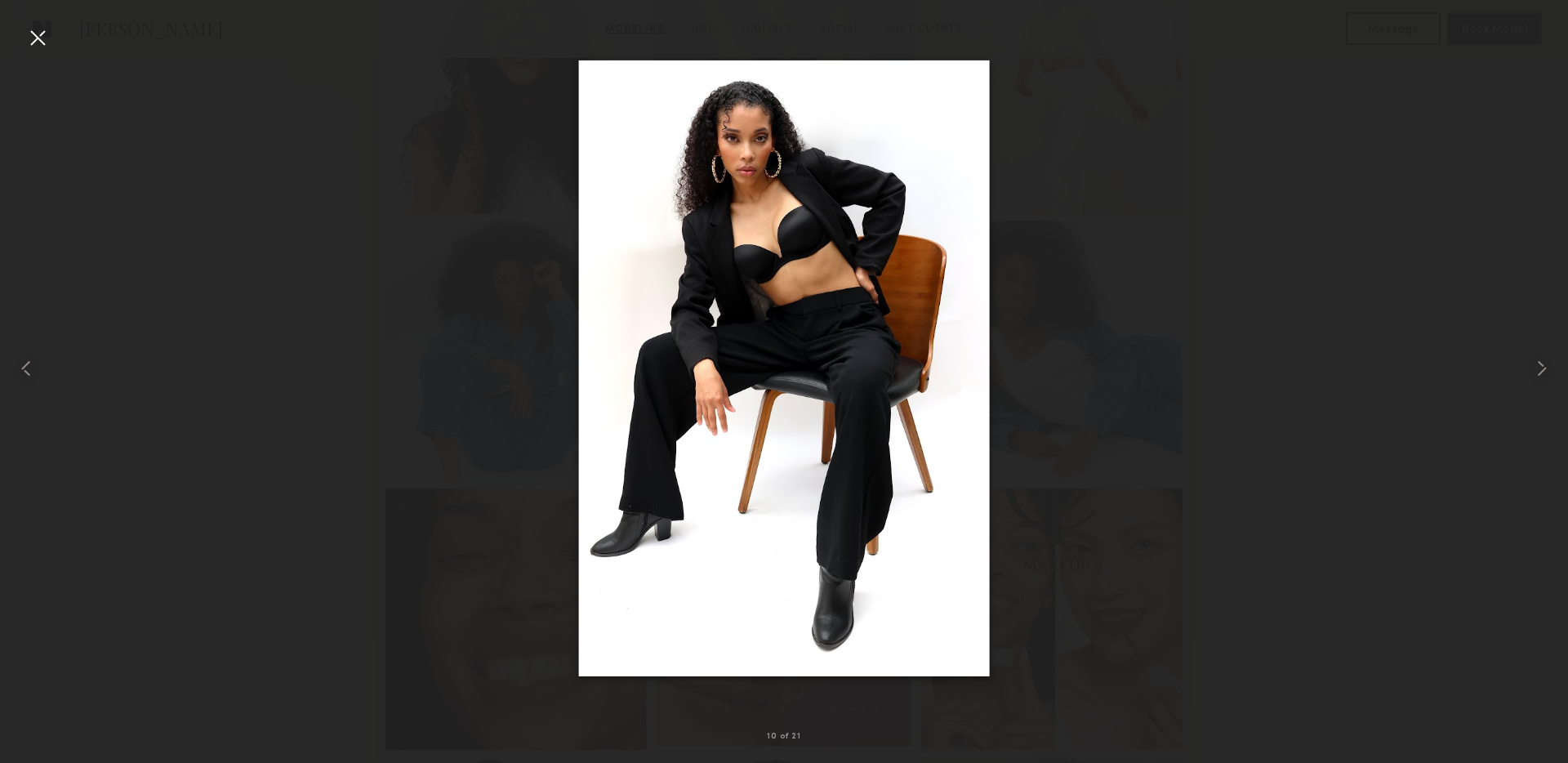
click at [1352, 375] on div at bounding box center [784, 367] width 1568 height 684
click at [1255, 191] on div at bounding box center [784, 367] width 1568 height 684
click at [35, 47] on div at bounding box center [37, 37] width 26 height 26
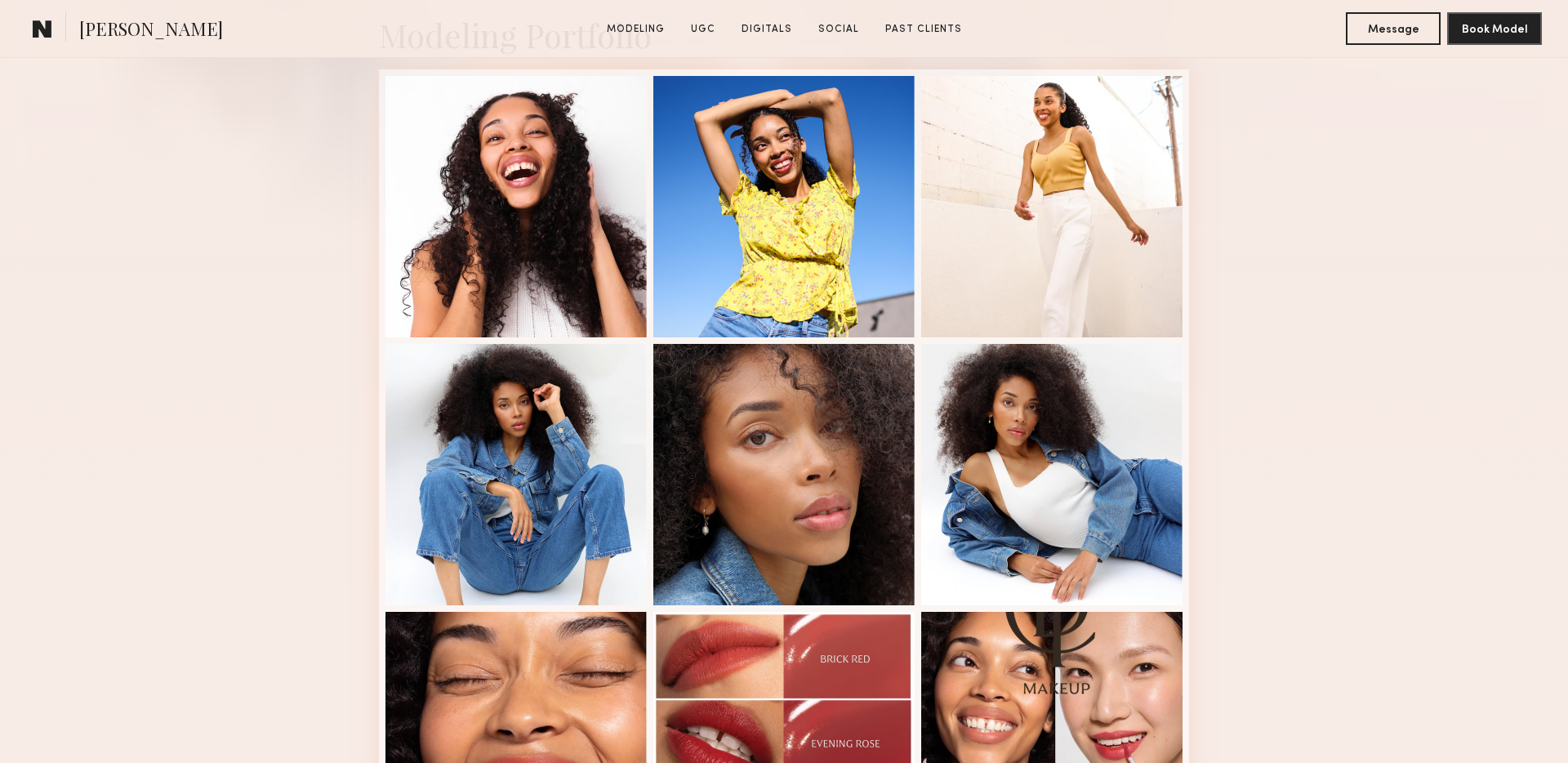
scroll to position [0, 0]
